Goal: Task Accomplishment & Management: Use online tool/utility

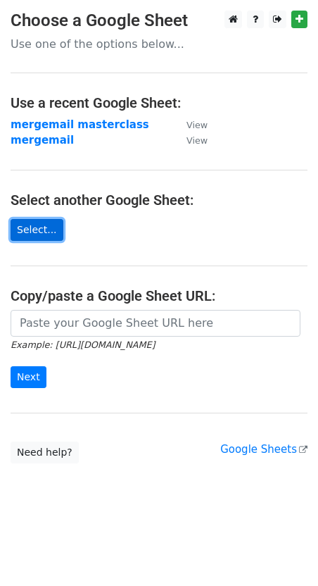
click at [32, 233] on link "Select..." at bounding box center [37, 230] width 53 height 22
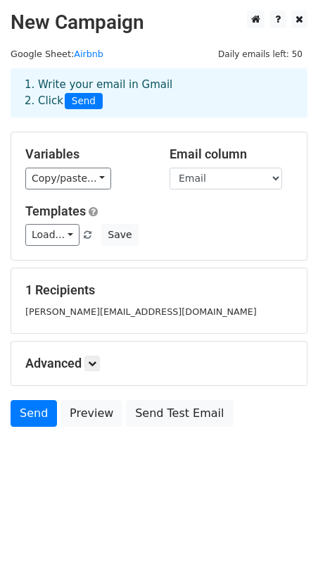
click at [173, 226] on div "Load... No templates saved Save" at bounding box center [159, 235] width 289 height 22
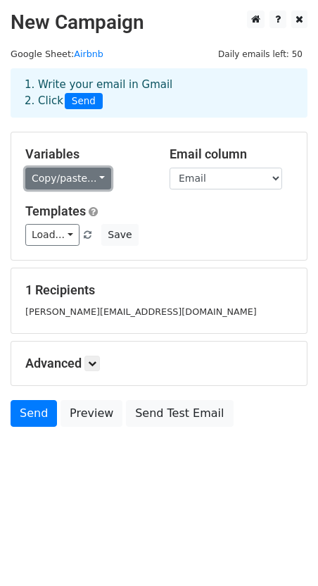
click at [78, 179] on link "Copy/paste..." at bounding box center [68, 179] width 86 height 22
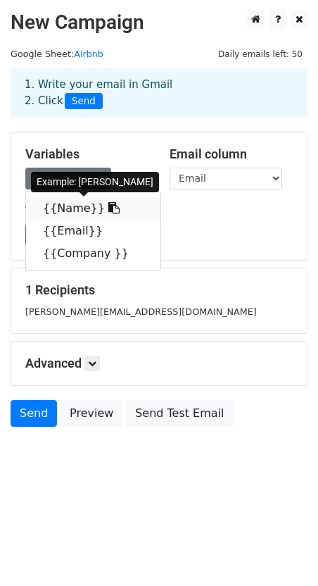
click at [79, 210] on link "{{Name}}" at bounding box center [93, 208] width 135 height 23
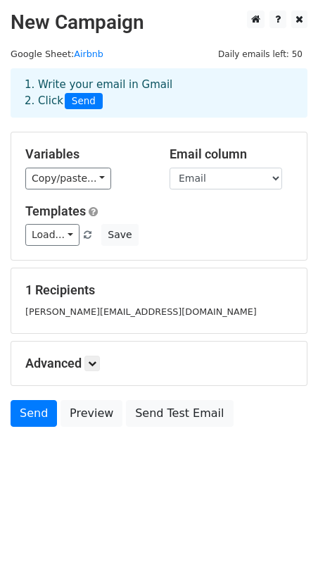
click at [129, 185] on div "Copy/paste... {{Name}} {{Email}} {{Company }}" at bounding box center [86, 179] width 123 height 22
click at [66, 233] on link "Load..." at bounding box center [52, 235] width 54 height 22
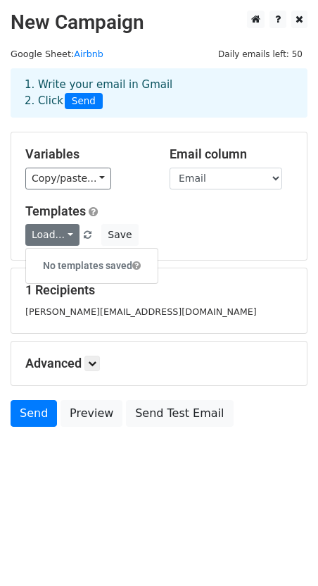
click at [230, 221] on div "Templates Load... No templates saved Save" at bounding box center [159, 225] width 289 height 43
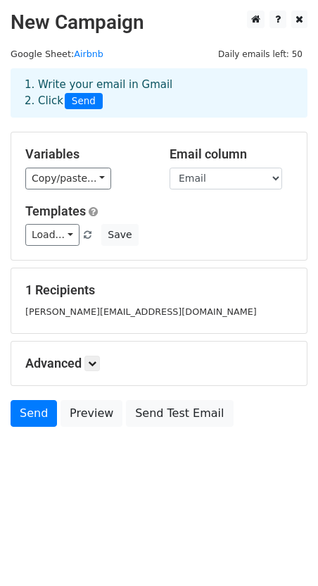
click at [90, 307] on small "aleksandra.Georgieva@masterclass.com" at bounding box center [141, 311] width 232 height 11
click at [215, 176] on select "Name Email Company" at bounding box center [226, 179] width 113 height 22
click at [214, 177] on select "Name Email Company" at bounding box center [226, 179] width 113 height 22
click at [206, 180] on select "Name Email Company" at bounding box center [226, 179] width 113 height 22
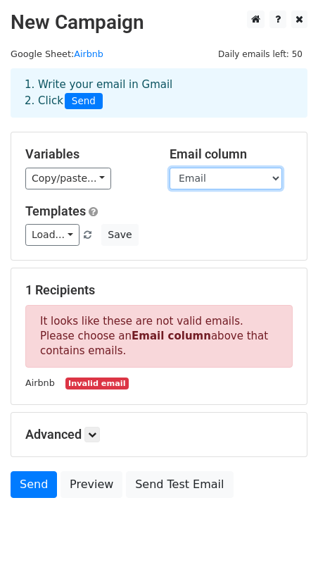
select select "Email"
